Goal: Find specific page/section: Find specific page/section

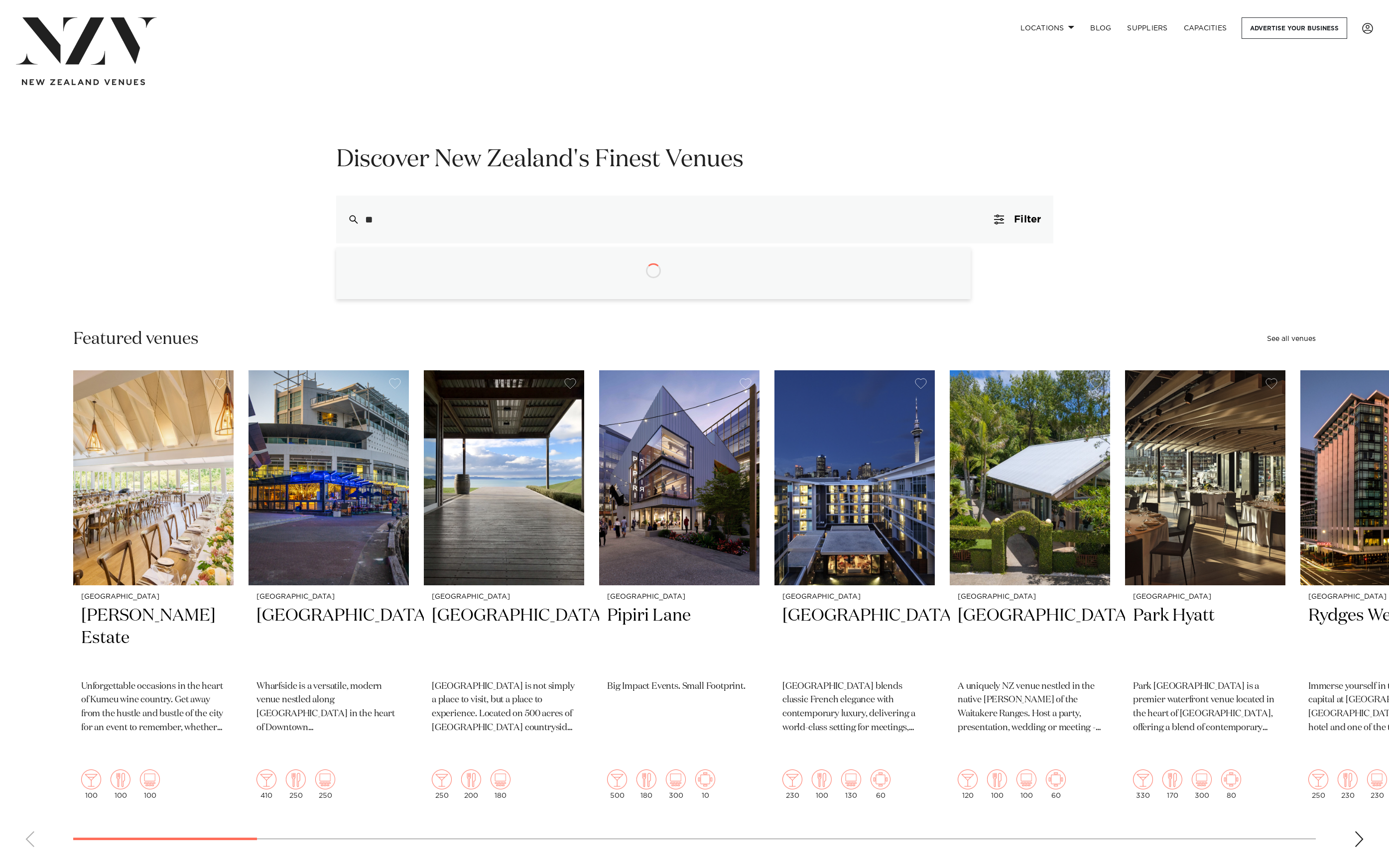
type input "***"
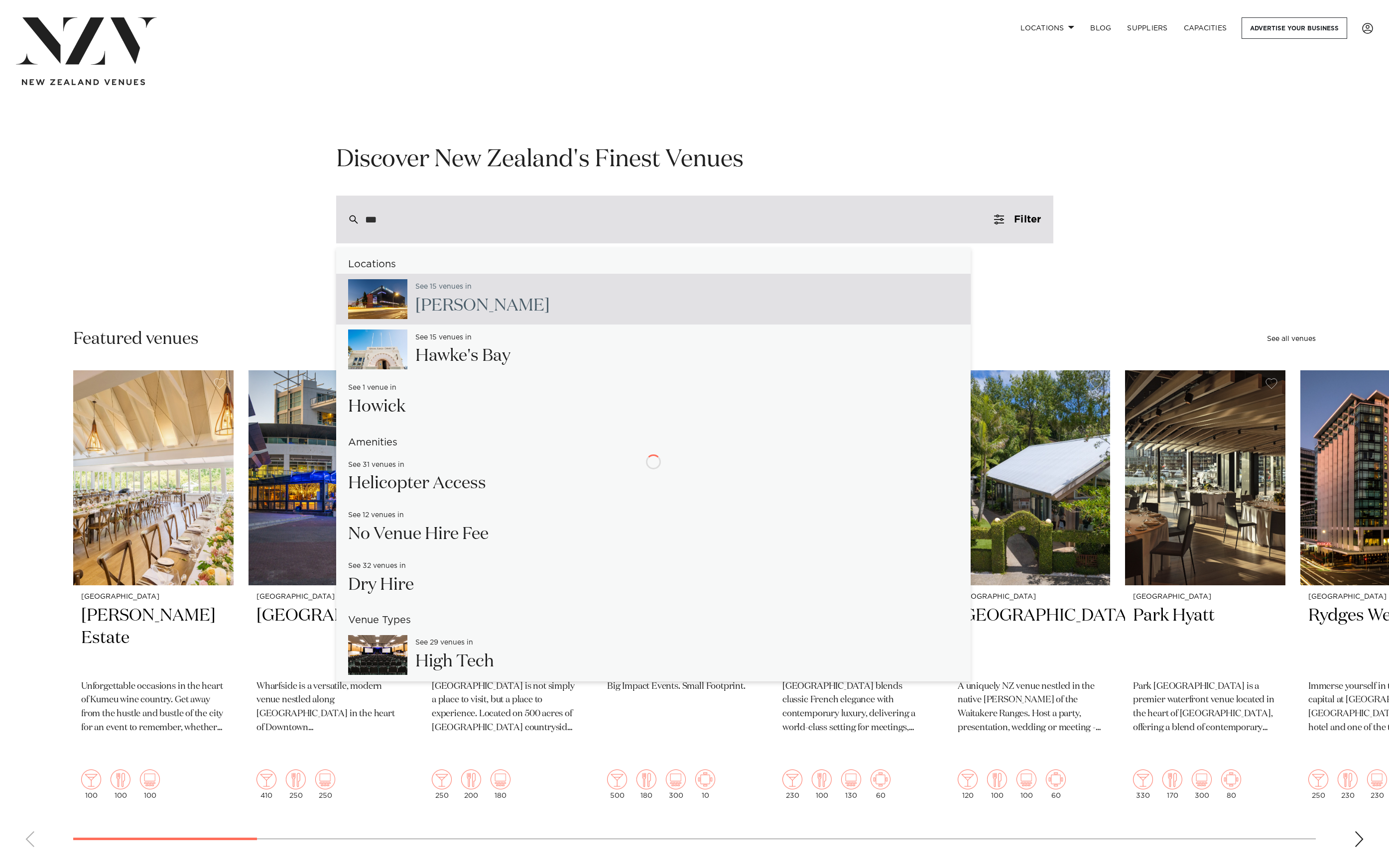
click at [399, 217] on input "***" at bounding box center [673, 220] width 617 height 11
type input "**********"
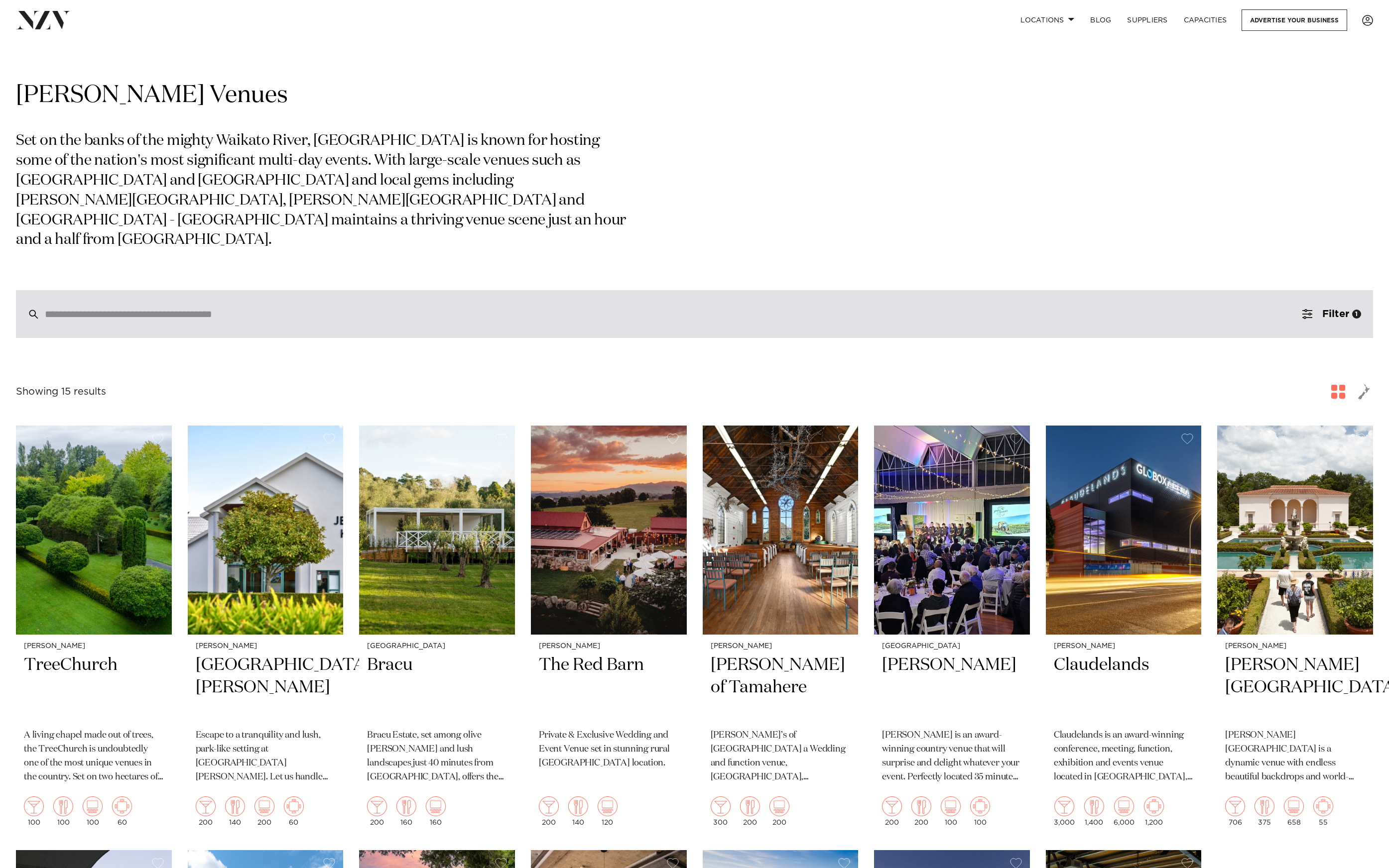
click at [293, 300] on div at bounding box center [694, 314] width 1357 height 48
